Goal: Navigation & Orientation: Find specific page/section

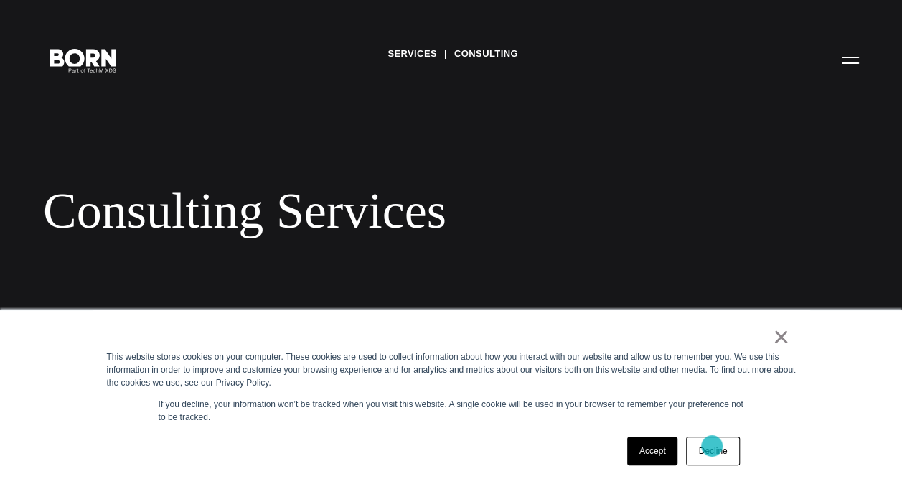
click at [712, 445] on link "Decline" at bounding box center [712, 450] width 53 height 29
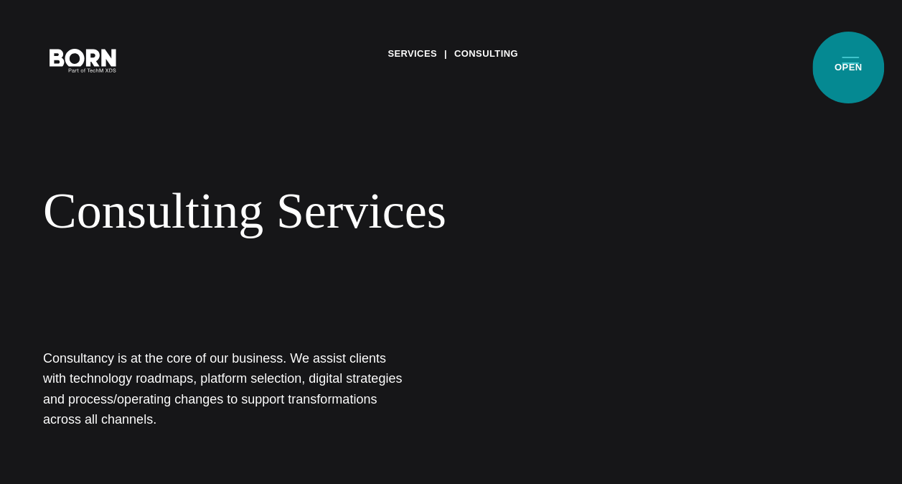
click at [848, 67] on button "Primary Menu" at bounding box center [850, 59] width 34 height 30
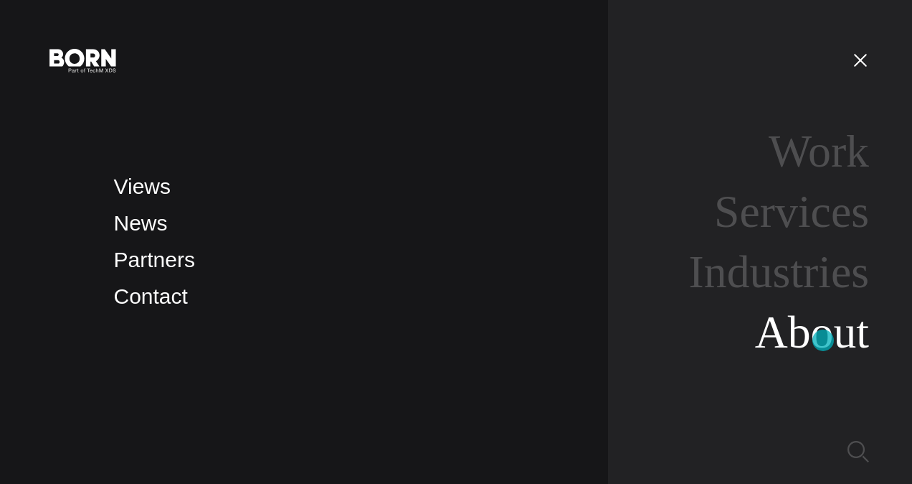
click at [824, 340] on link "About" at bounding box center [812, 331] width 114 height 51
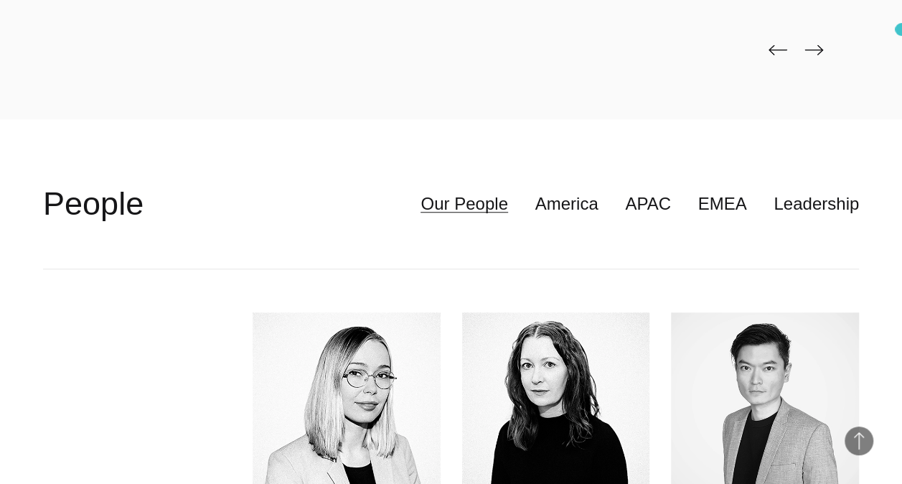
scroll to position [3212, 0]
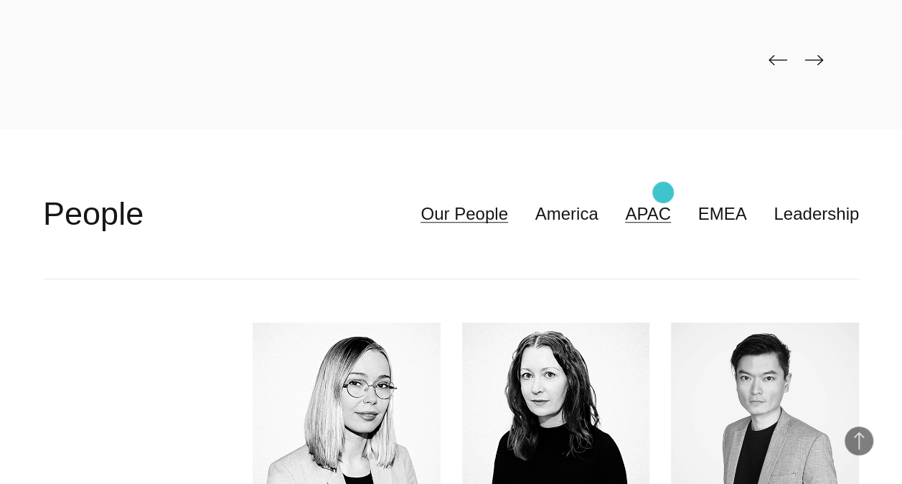
click at [663, 200] on link "APAC" at bounding box center [648, 213] width 46 height 27
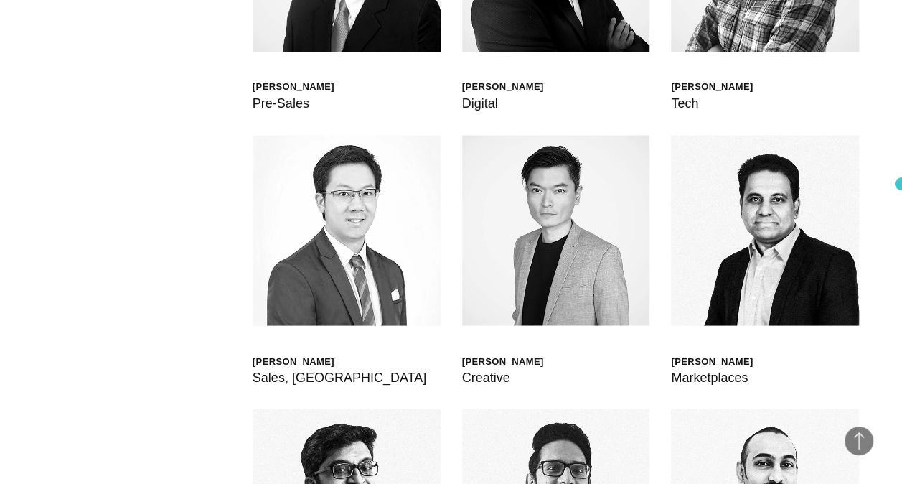
scroll to position [3885, 0]
